Goal: Task Accomplishment & Management: Manage account settings

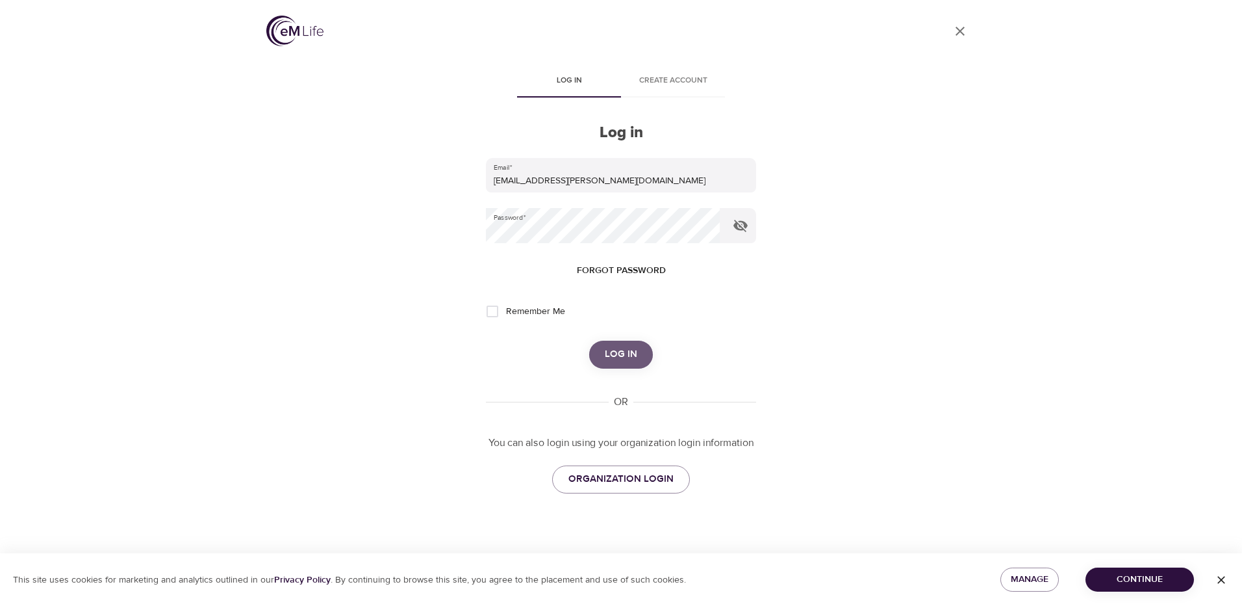
click at [615, 348] on span "Log in" at bounding box center [621, 354] width 32 height 17
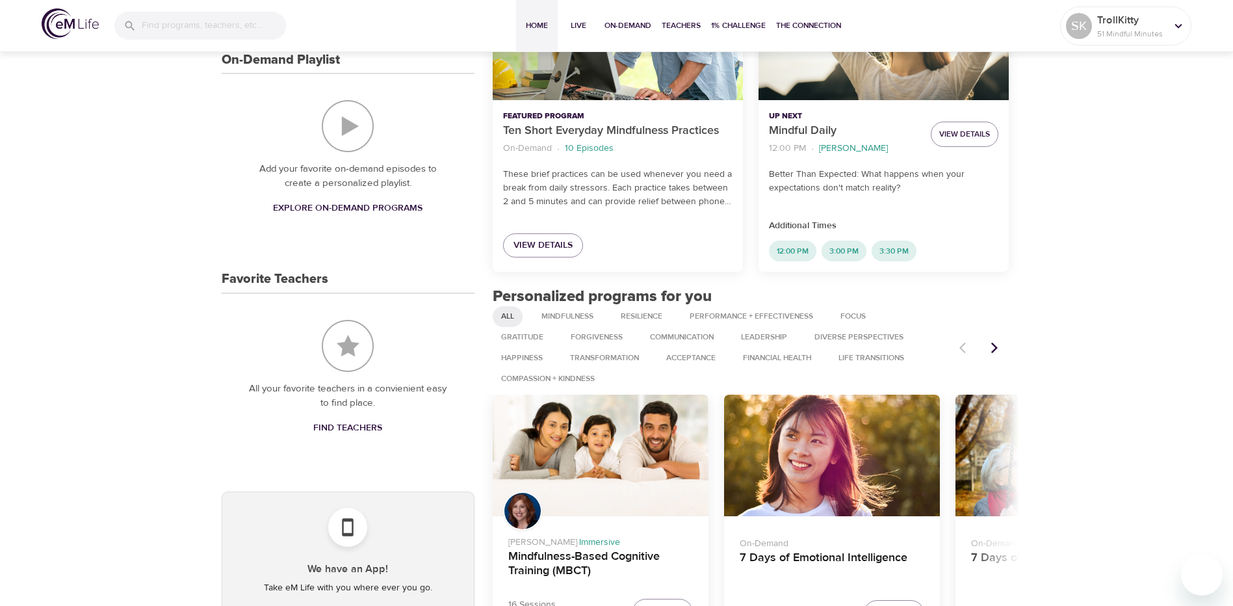
scroll to position [780, 0]
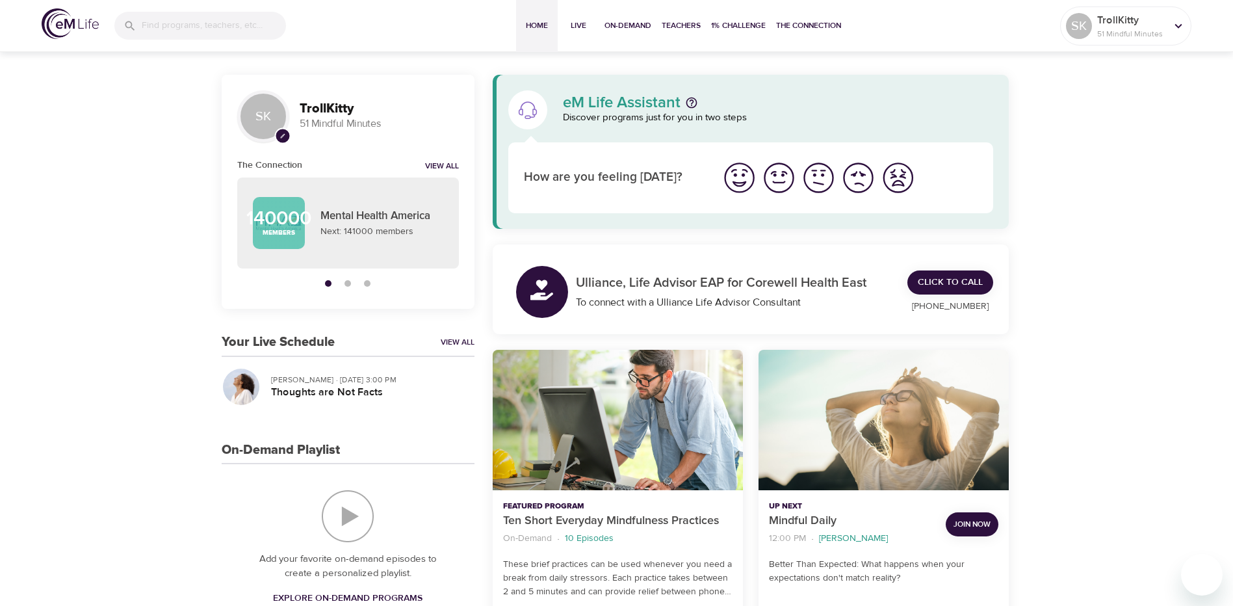
scroll to position [780, 0]
